Goal: Information Seeking & Learning: Understand process/instructions

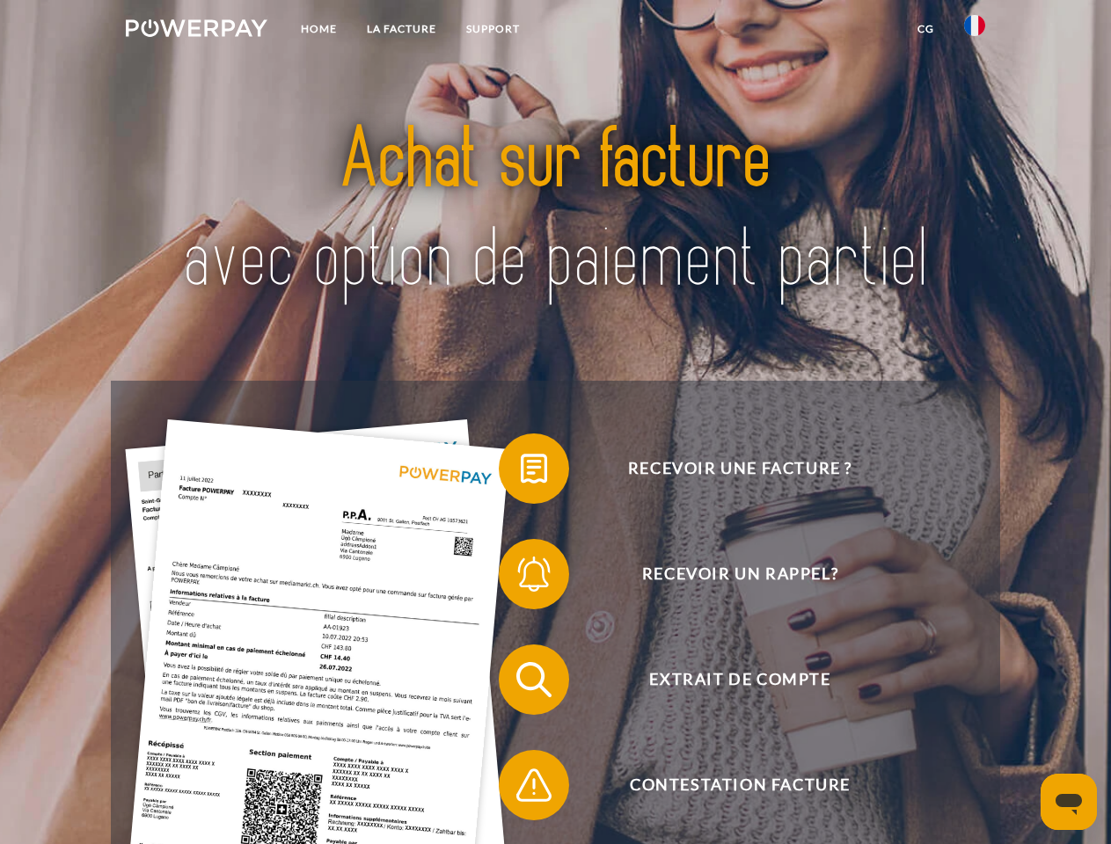
click at [196, 31] on img at bounding box center [197, 28] width 142 height 18
click at [974, 31] on img at bounding box center [974, 25] width 21 height 21
click at [925, 29] on link "CG" at bounding box center [925, 29] width 47 height 32
click at [521, 472] on span at bounding box center [507, 469] width 88 height 88
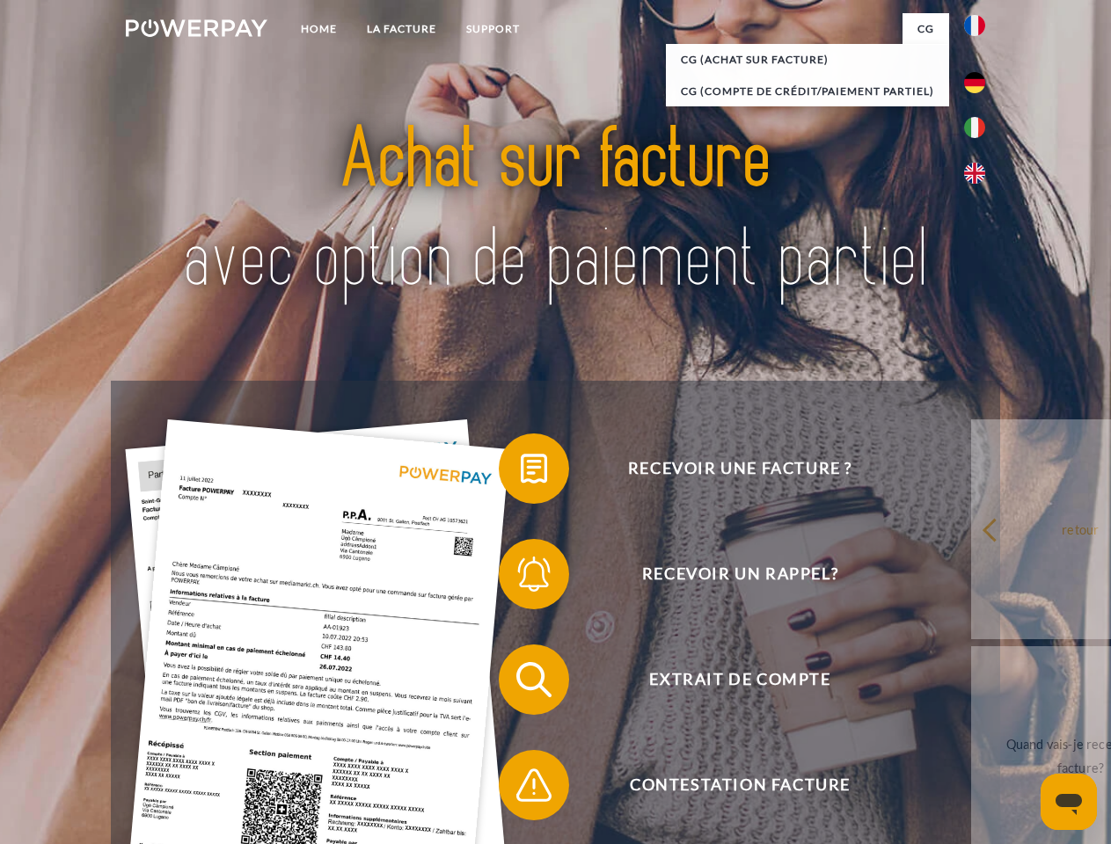
click at [521, 578] on span at bounding box center [507, 574] width 88 height 88
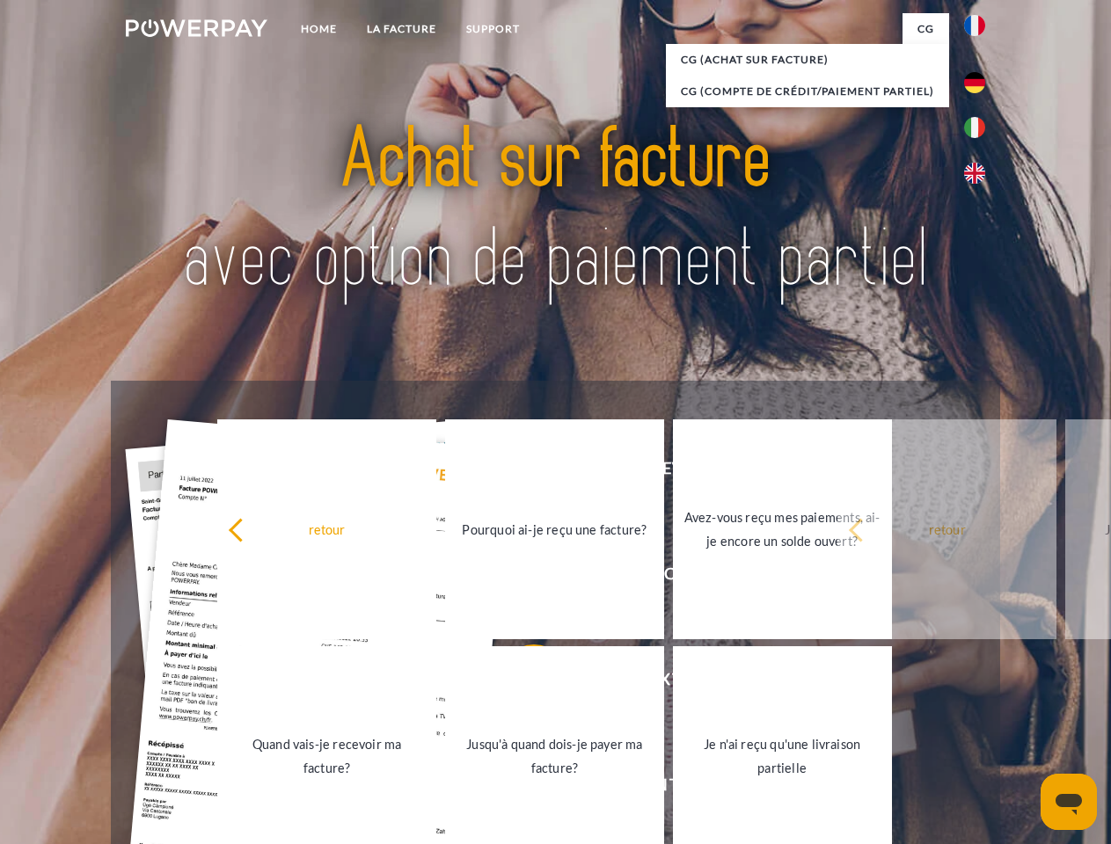
click at [521, 683] on link "Jusqu'à quand dois-je payer ma facture?" at bounding box center [554, 756] width 219 height 220
click at [521, 789] on span at bounding box center [507, 785] width 88 height 88
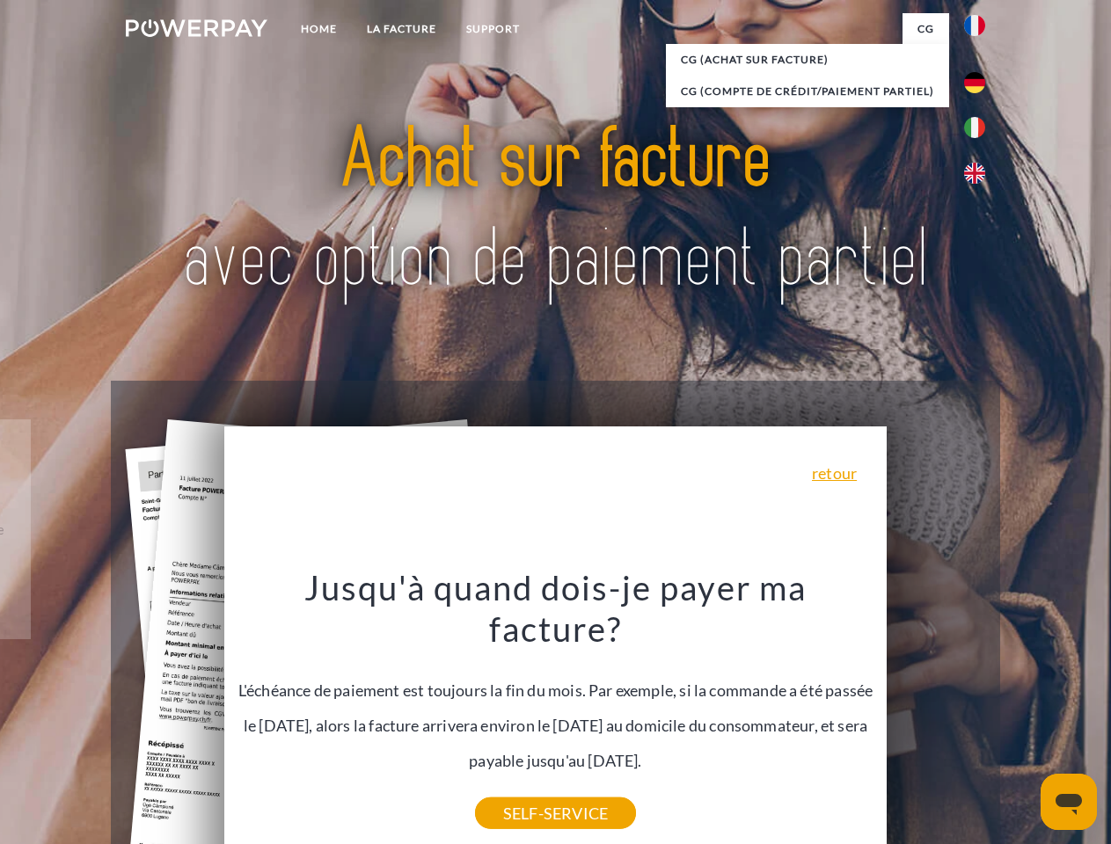
click at [1069, 802] on icon "Ouvrir la fenêtre de messagerie" at bounding box center [1068, 804] width 26 height 21
